Goal: Find contact information: Find contact information

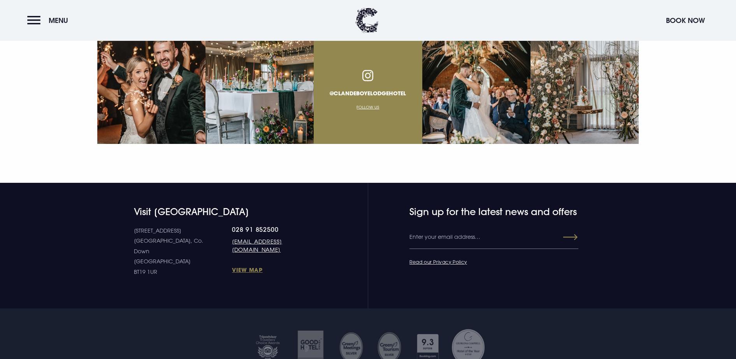
scroll to position [2969, 0]
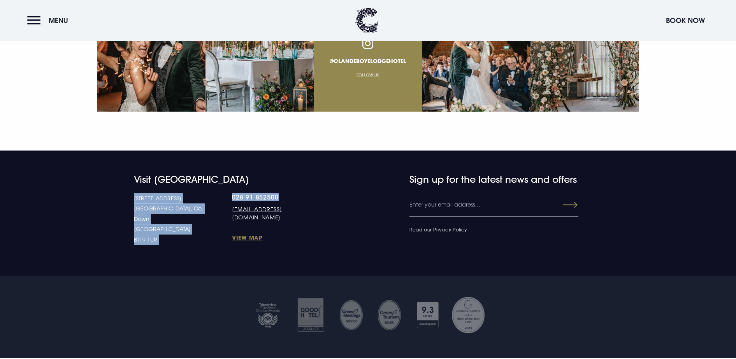
drag, startPoint x: 194, startPoint y: 130, endPoint x: 256, endPoint y: 128, distance: 61.1
click at [256, 174] on div "Visit [GEOGRAPHIC_DATA] [STREET_ADDRESS] Down [GEOGRAPHIC_DATA] BT19 1UR 028 91…" at bounding box center [207, 209] width 220 height 71
click at [279, 193] on link "028 91 852500" at bounding box center [274, 197] width 85 height 8
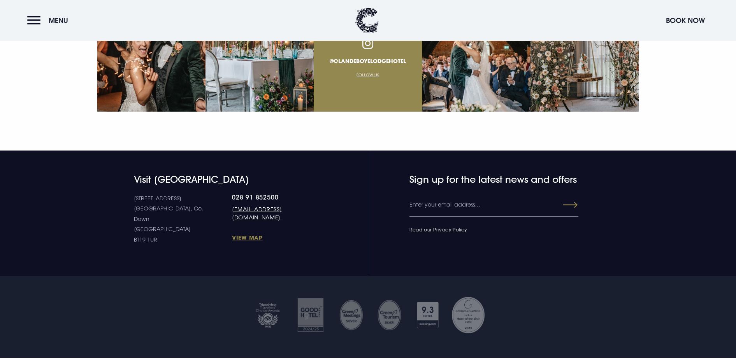
click at [368, 81] on section "@clandeboyelodgehotel Follow Us" at bounding box center [368, 58] width 736 height 186
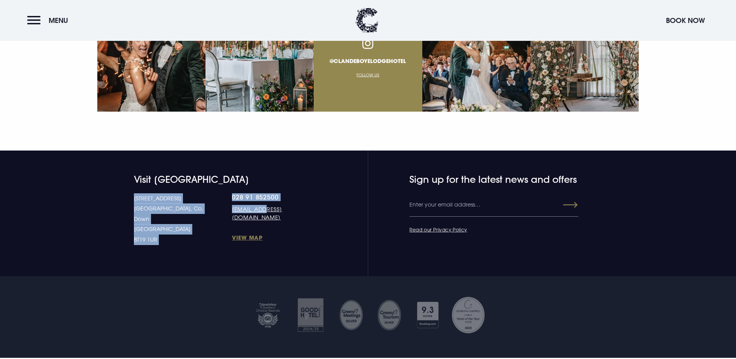
drag, startPoint x: 243, startPoint y: 140, endPoint x: 201, endPoint y: 135, distance: 43.1
click at [201, 193] on div "[STREET_ADDRESS] Down [GEOGRAPHIC_DATA] BT19 1UR 028 91 852500 [EMAIL_ADDRESS][…" at bounding box center [225, 219] width 183 height 52
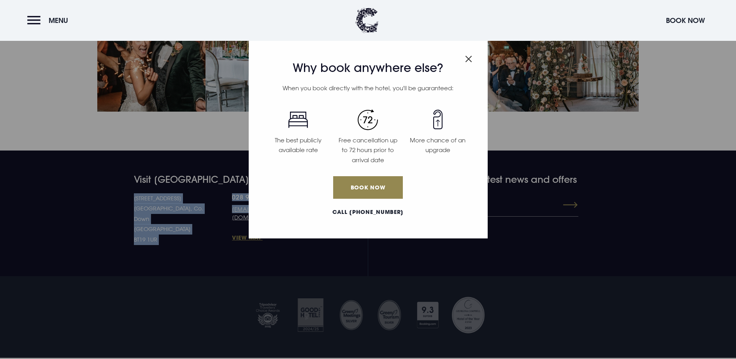
click at [466, 61] on img "Close modal" at bounding box center [468, 59] width 7 height 7
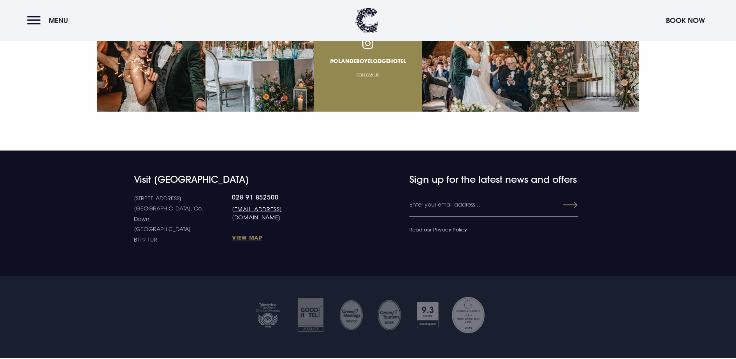
click at [409, 74] on section "@clandeboyelodgehotel Follow Us" at bounding box center [368, 58] width 736 height 186
